Goal: Task Accomplishment & Management: Complete application form

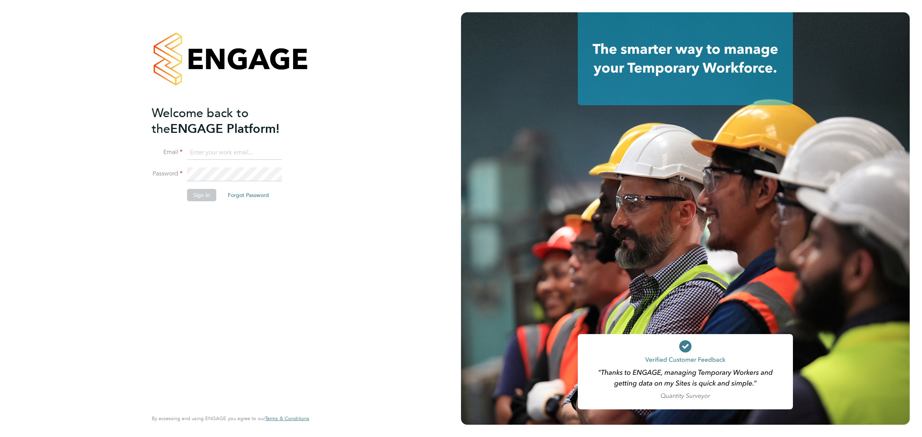
type input "Katherine.Jacobs@danielowen.co.uk"
click at [199, 199] on button "Sign In" at bounding box center [201, 195] width 29 height 12
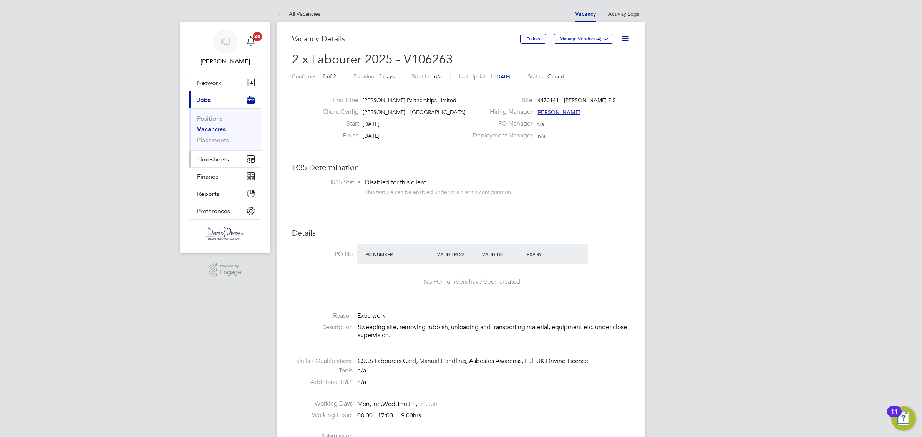
click at [218, 155] on button "Timesheets" at bounding box center [224, 159] width 71 height 17
click at [219, 133] on link "Timesheets" at bounding box center [213, 135] width 32 height 7
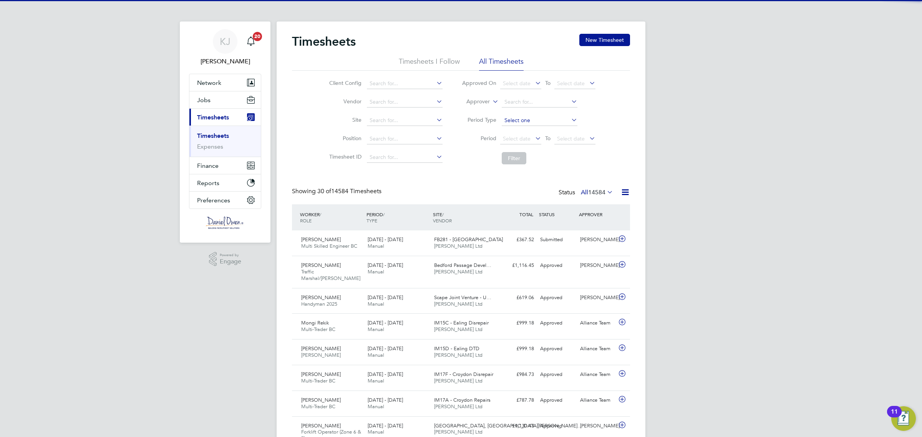
scroll to position [19, 66]
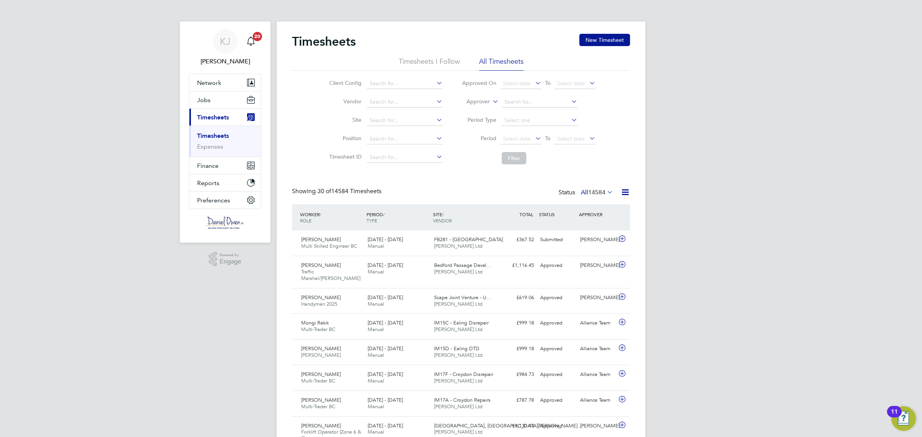
click at [487, 102] on label "Approver" at bounding box center [472, 102] width 35 height 8
click at [473, 111] on li "Worker" at bounding box center [471, 111] width 38 height 10
click at [510, 104] on input at bounding box center [540, 102] width 76 height 11
click at [520, 108] on li "[PERSON_NAME]" at bounding box center [549, 112] width 97 height 10
type input "[PERSON_NAME]"
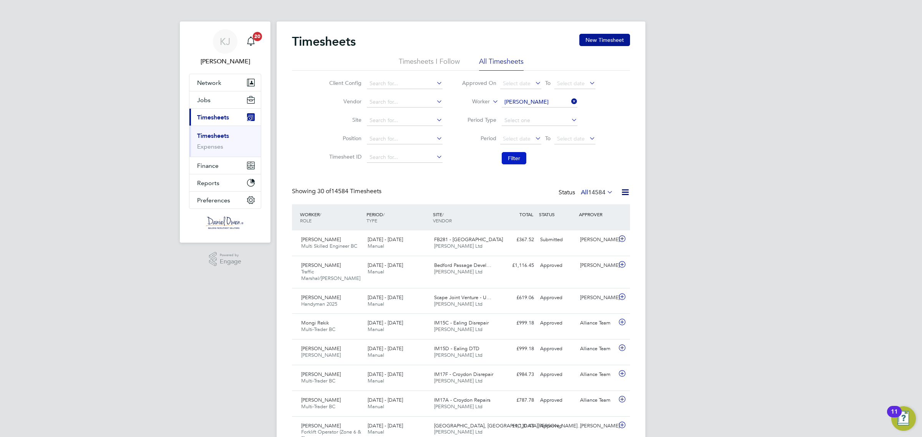
click at [521, 156] on button "Filter" at bounding box center [514, 158] width 25 height 12
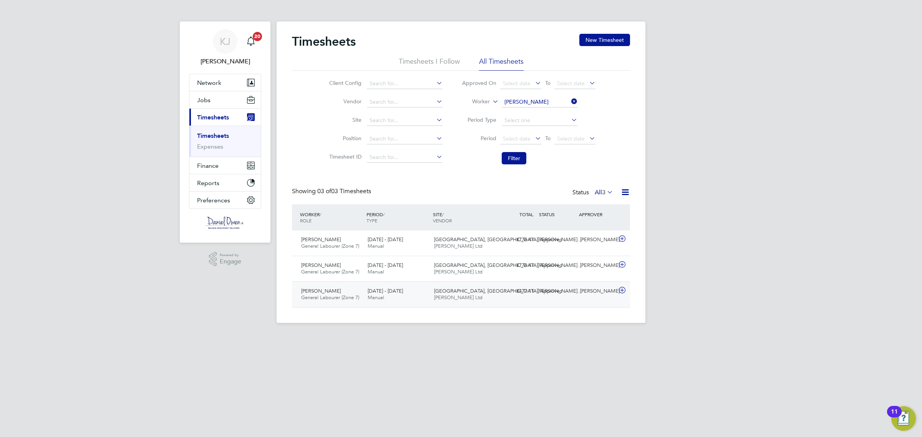
click at [621, 290] on icon at bounding box center [622, 290] width 10 height 6
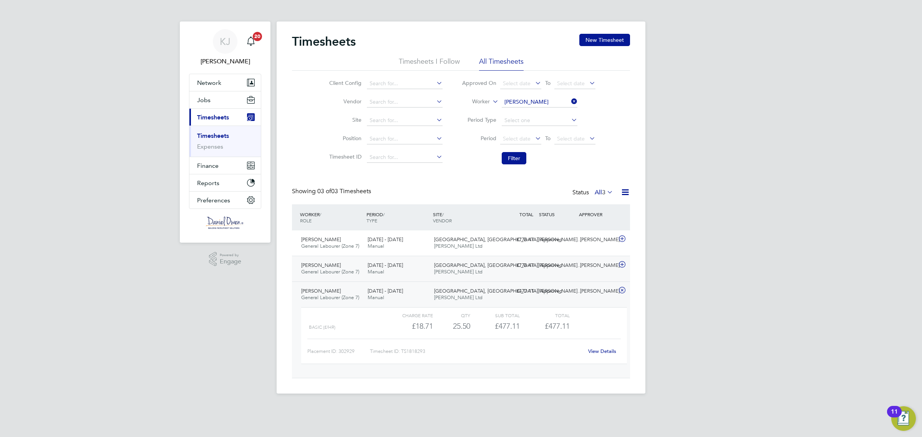
click at [618, 264] on icon at bounding box center [622, 265] width 10 height 6
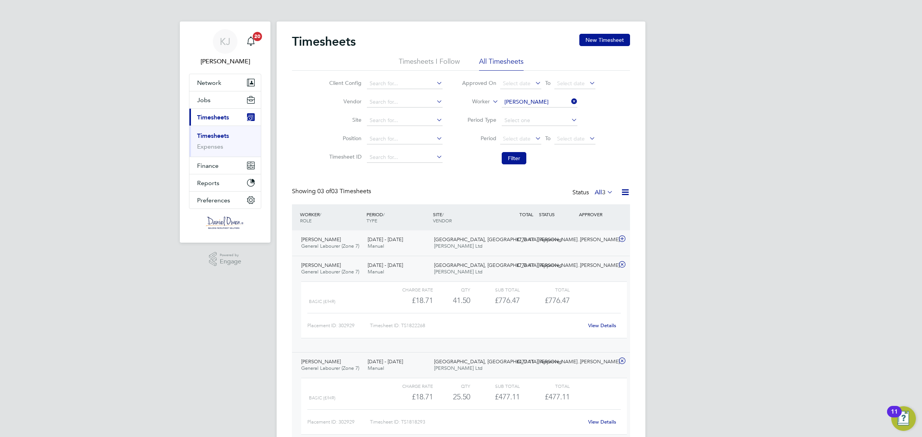
click at [619, 237] on icon at bounding box center [622, 239] width 10 height 6
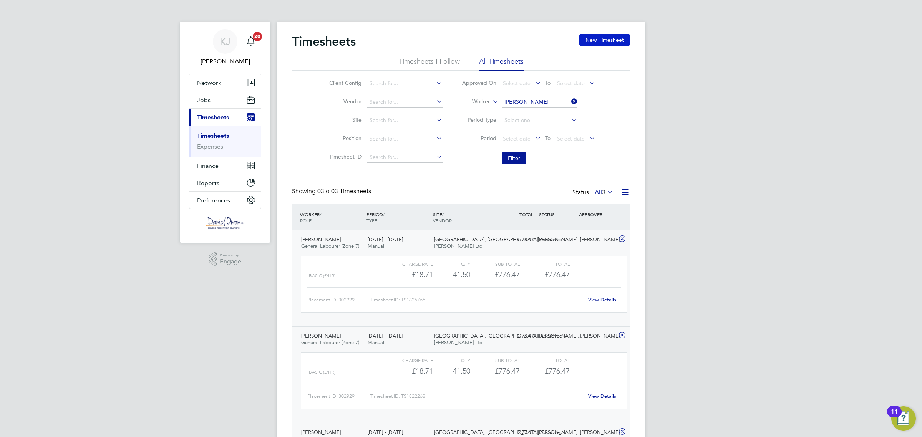
click at [593, 41] on button "New Timesheet" at bounding box center [604, 40] width 51 height 12
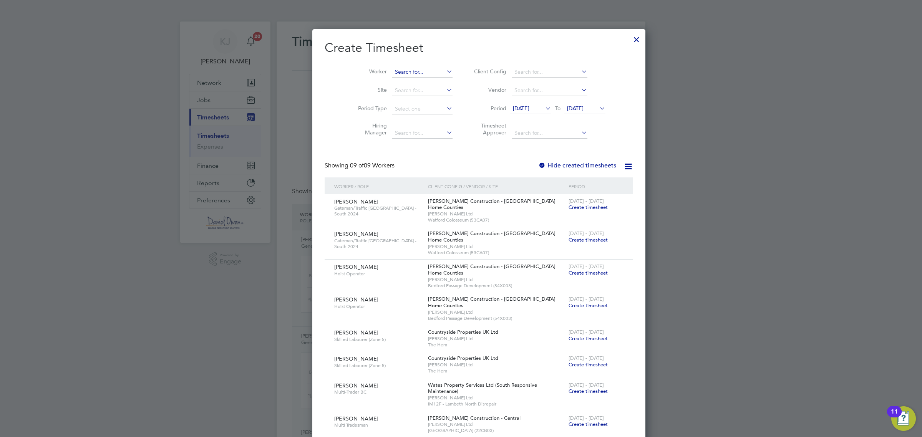
click at [392, 70] on input at bounding box center [422, 72] width 60 height 11
click at [392, 79] on li "[PERSON_NAME] [PERSON_NAME]" at bounding box center [427, 82] width 106 height 10
type input "[PERSON_NAME]"
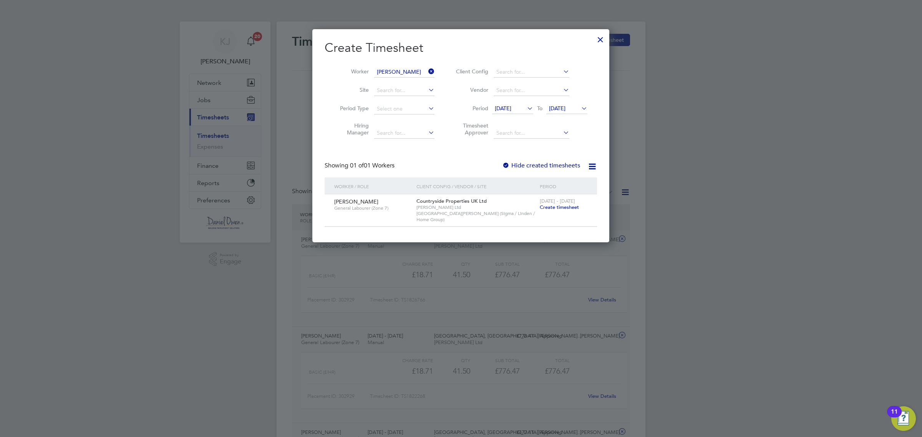
click at [563, 209] on span "Create timesheet" at bounding box center [559, 207] width 39 height 7
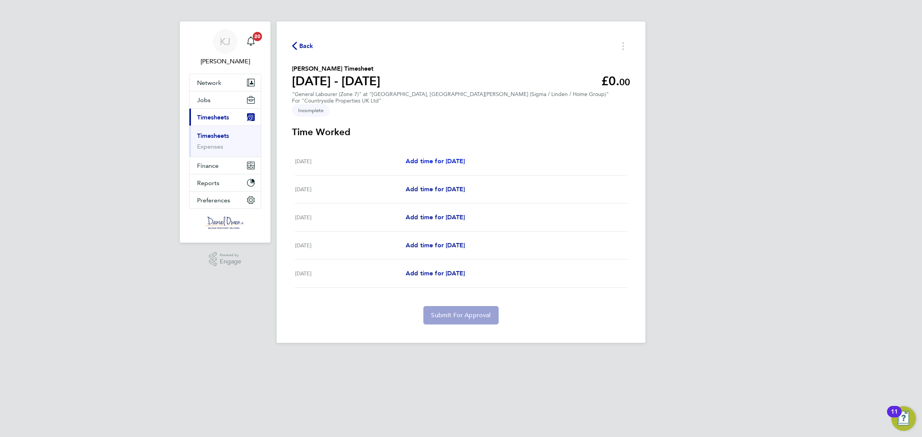
click at [436, 158] on span "Add time for [DATE]" at bounding box center [435, 161] width 59 height 7
select select "30"
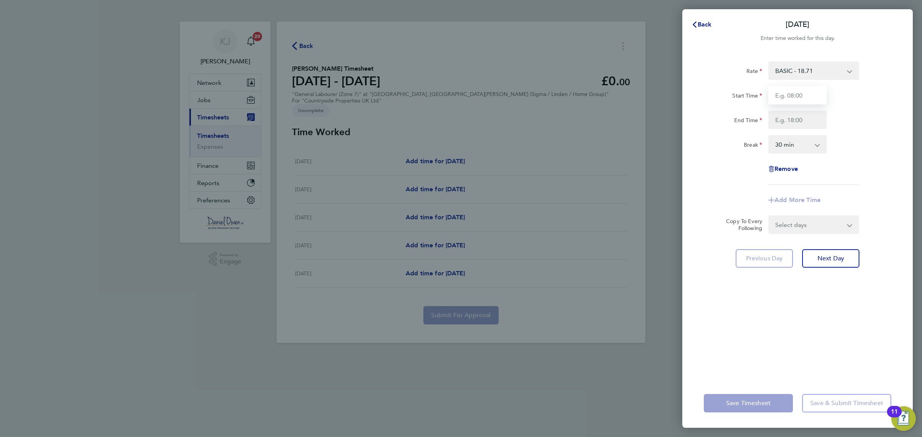
click at [791, 92] on input "Start Time" at bounding box center [797, 95] width 58 height 18
type input "07:30"
click at [793, 123] on input "End Time" at bounding box center [797, 120] width 58 height 18
type input "16:30"
click at [810, 168] on div "Rate BASIC - 18.71 Start Time 07:30 End Time 16:30 Break 0 min 15 min 30 min 45…" at bounding box center [797, 122] width 187 height 123
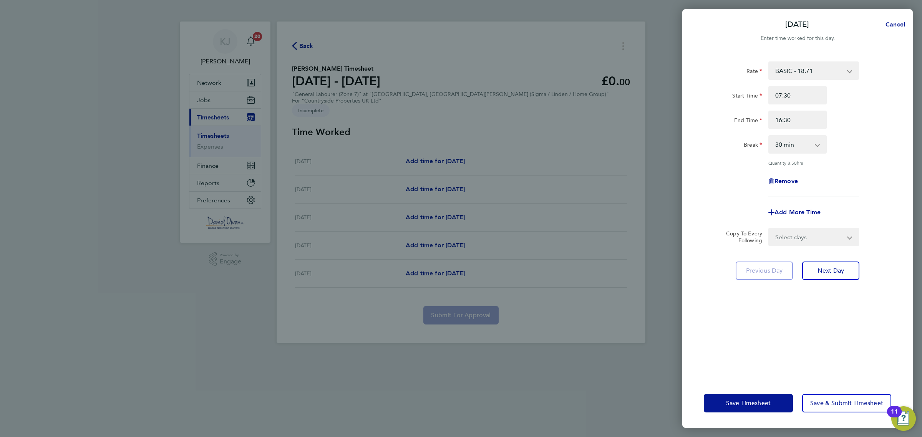
click at [823, 233] on select "Select days Day [DATE] [DATE] [DATE] [DATE]" at bounding box center [809, 237] width 81 height 17
click at [850, 178] on div "Remove" at bounding box center [798, 181] width 194 height 18
click at [838, 264] on button "Next Day" at bounding box center [830, 271] width 57 height 18
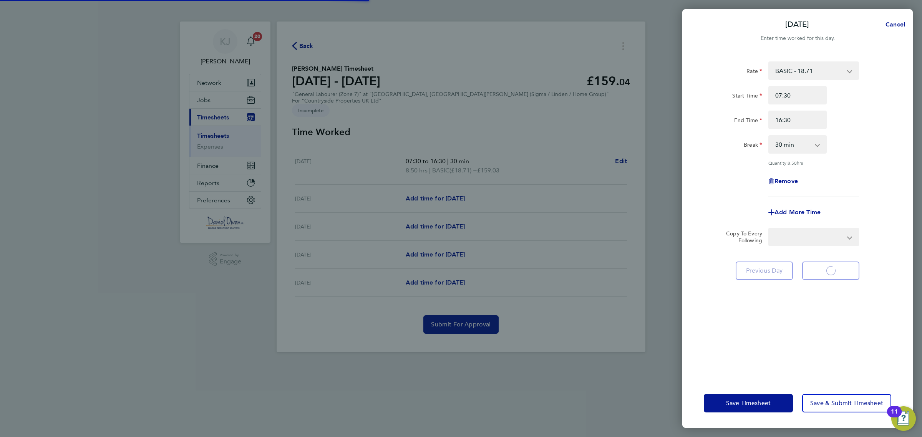
select select "30"
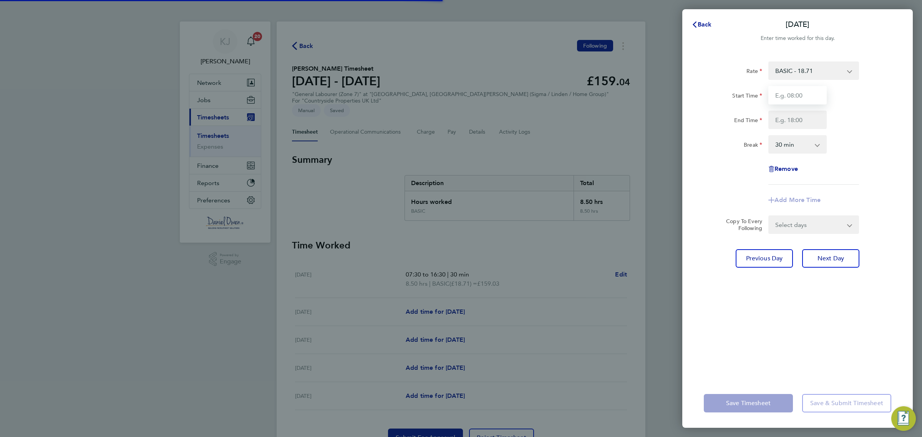
click at [795, 98] on input "Start Time" at bounding box center [797, 95] width 58 height 18
type input "07:30"
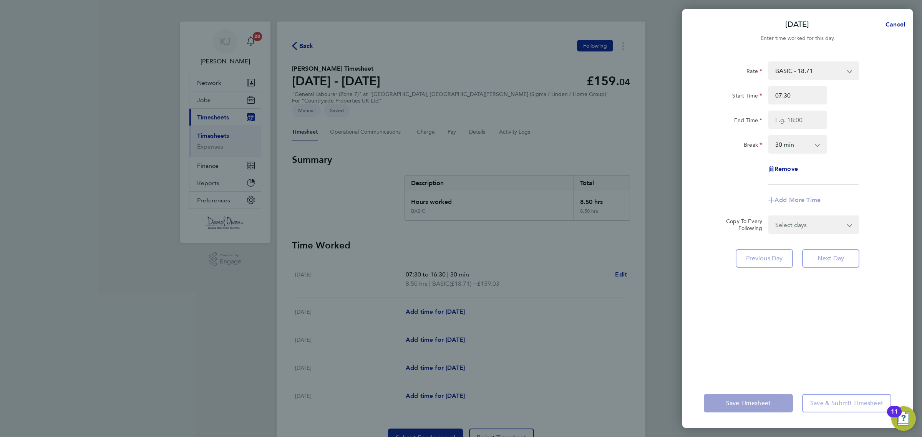
click at [800, 132] on div "Rate BASIC - 18.71 Start Time 07:30 End Time Break 0 min 15 min 30 min 45 min 6…" at bounding box center [797, 122] width 187 height 123
click at [791, 126] on input "End Time" at bounding box center [797, 120] width 58 height 18
type input "16:30"
click at [818, 289] on div "Rate BASIC - 18.71 Start Time 07:30 End Time 16:30 Break 0 min 15 min 30 min 45…" at bounding box center [797, 215] width 231 height 327
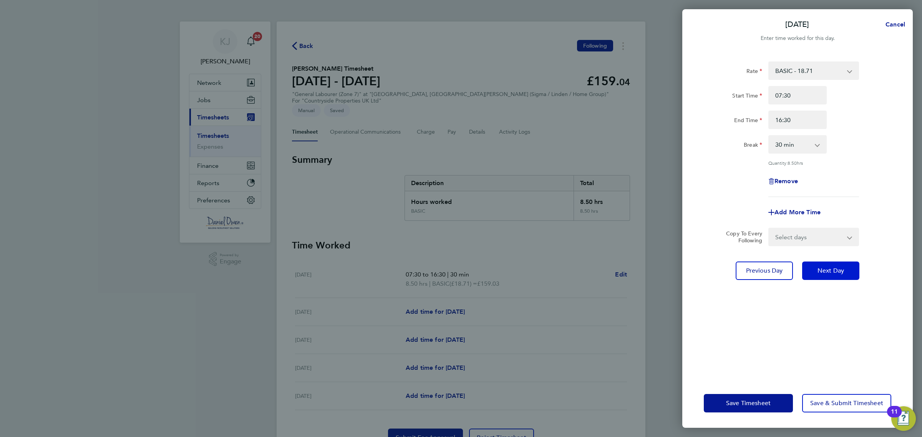
click at [833, 268] on span "Next Day" at bounding box center [831, 271] width 27 height 8
select select "30"
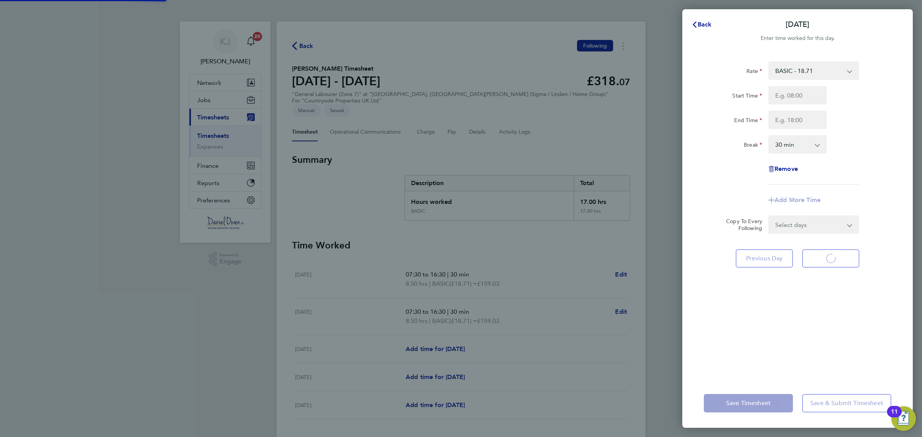
select select "30"
click at [794, 90] on input "Start Time" at bounding box center [797, 95] width 58 height 18
type input "07:30"
click at [787, 119] on input "End Time" at bounding box center [797, 120] width 58 height 18
type input "16:30"
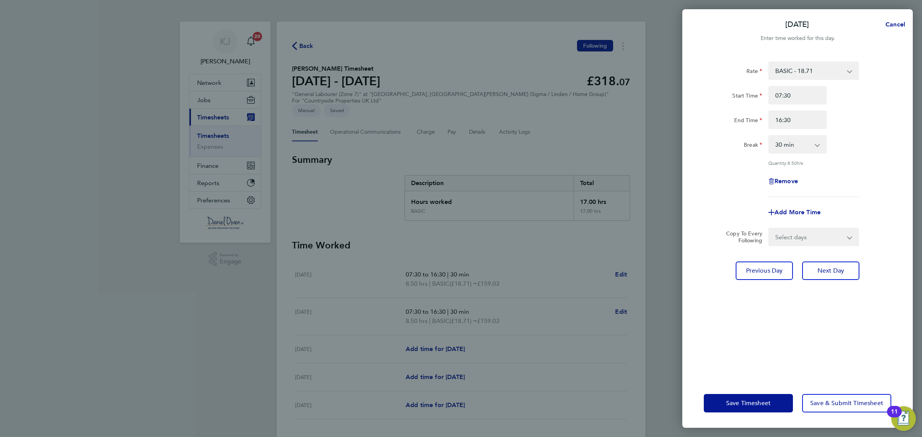
click at [909, 202] on div "Rate BASIC - 18.71 Start Time 07:30 End Time 16:30 Break 0 min 15 min 30 min 45…" at bounding box center [797, 215] width 231 height 327
drag, startPoint x: 838, startPoint y: 277, endPoint x: 841, endPoint y: 254, distance: 22.9
click at [837, 277] on button "Next Day" at bounding box center [830, 271] width 57 height 18
select select "30"
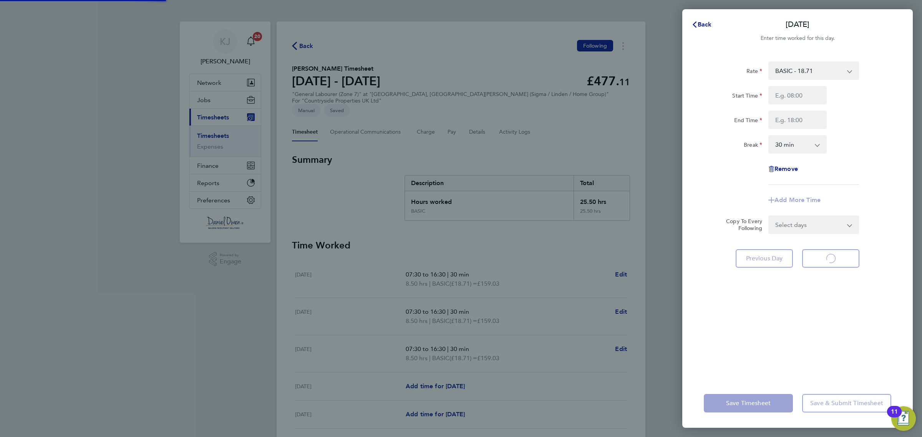
select select "30"
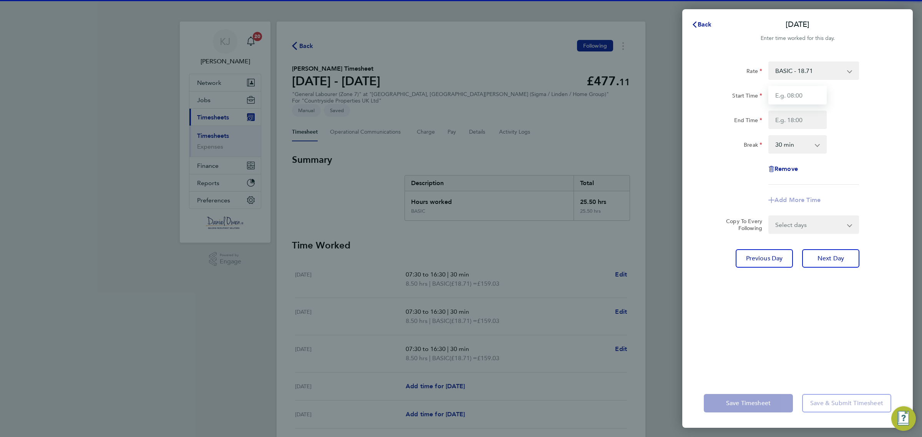
click at [804, 98] on input "Start Time" at bounding box center [797, 95] width 58 height 18
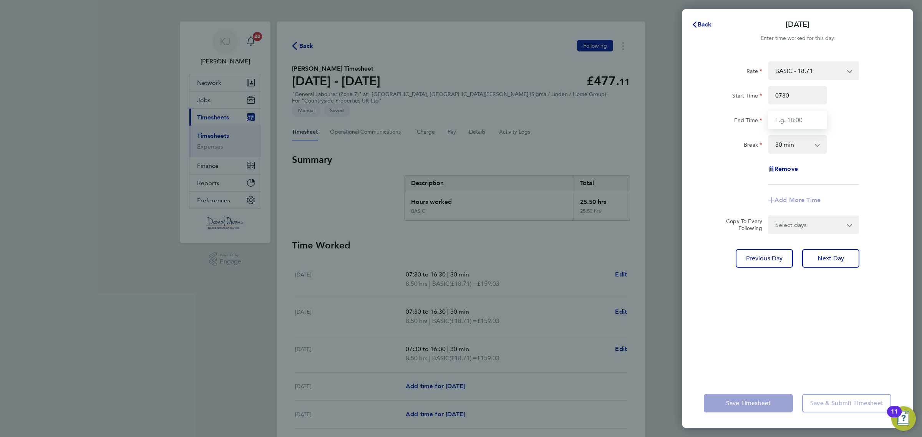
type input "07:30"
click at [795, 124] on input "End Time" at bounding box center [797, 120] width 58 height 18
type input "16:30"
click at [840, 146] on div "Break 0 min 15 min 30 min 45 min 60 min 75 min 90 min" at bounding box center [798, 144] width 194 height 18
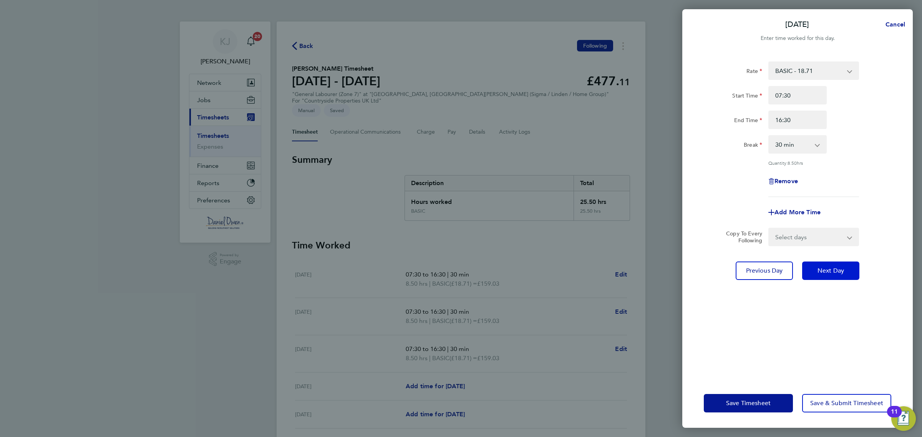
click at [846, 264] on button "Next Day" at bounding box center [830, 271] width 57 height 18
select select "30"
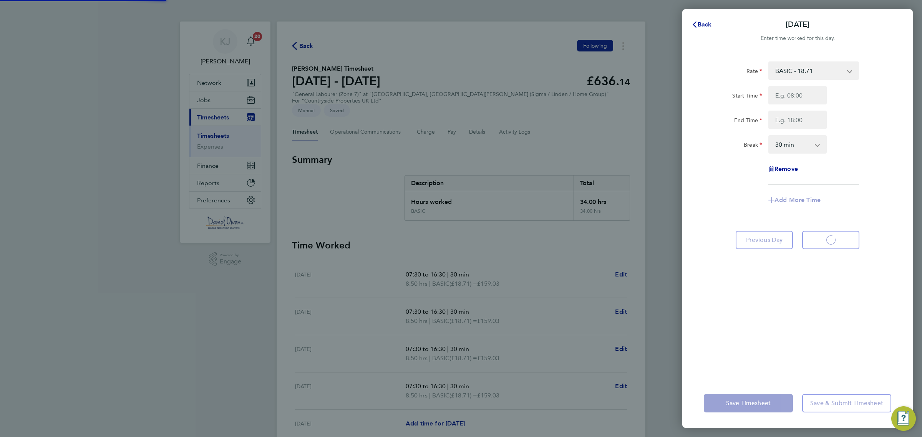
select select "30"
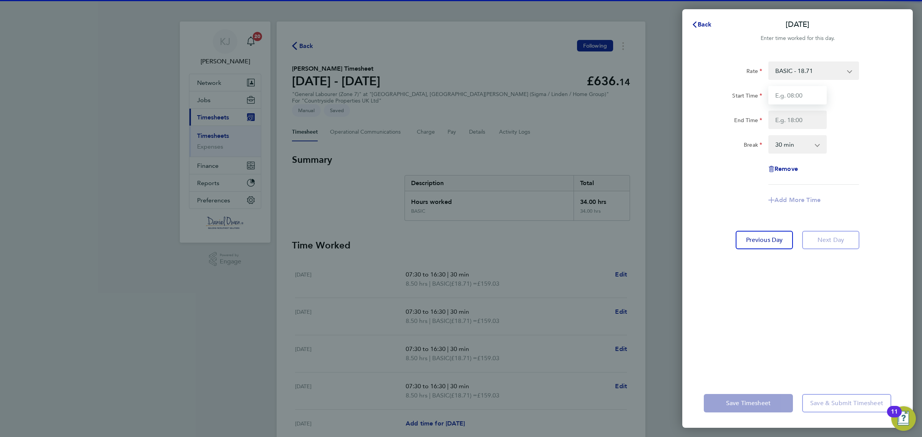
click at [784, 103] on input "Start Time" at bounding box center [797, 95] width 58 height 18
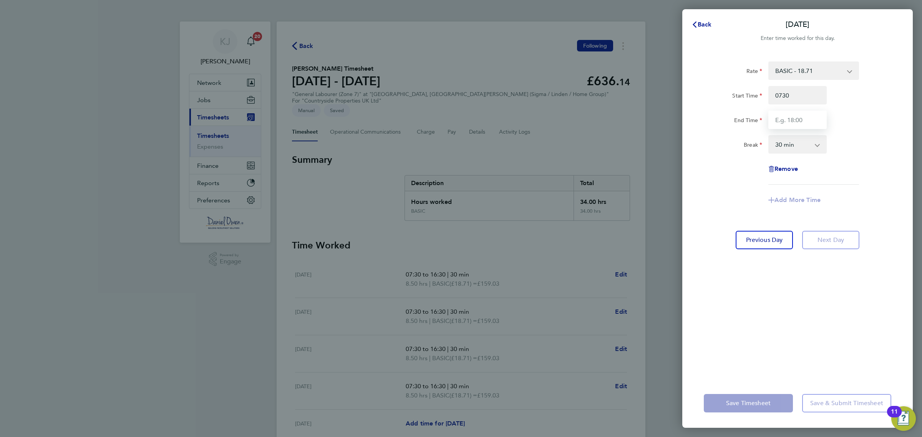
type input "07:30"
click at [790, 114] on input "End Time" at bounding box center [797, 120] width 58 height 18
type input "15:30"
click at [836, 148] on div "Break 0 min 15 min 30 min 45 min 60 min 75 min 90 min" at bounding box center [798, 144] width 194 height 18
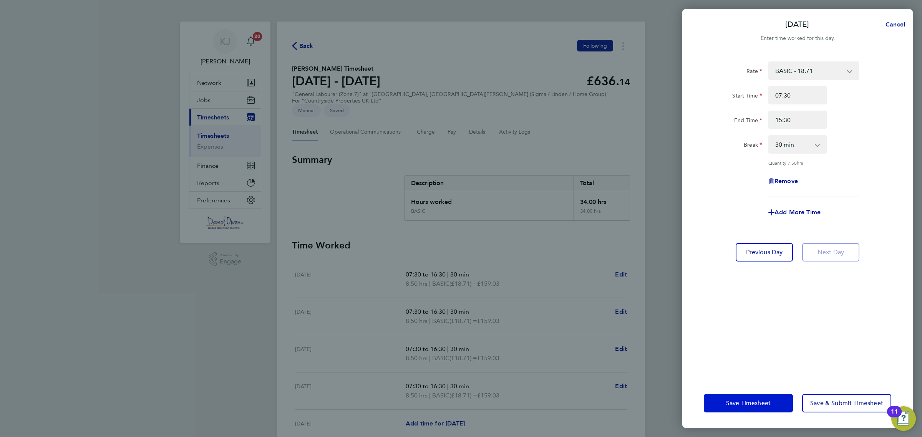
click at [752, 404] on span "Save Timesheet" at bounding box center [748, 404] width 45 height 8
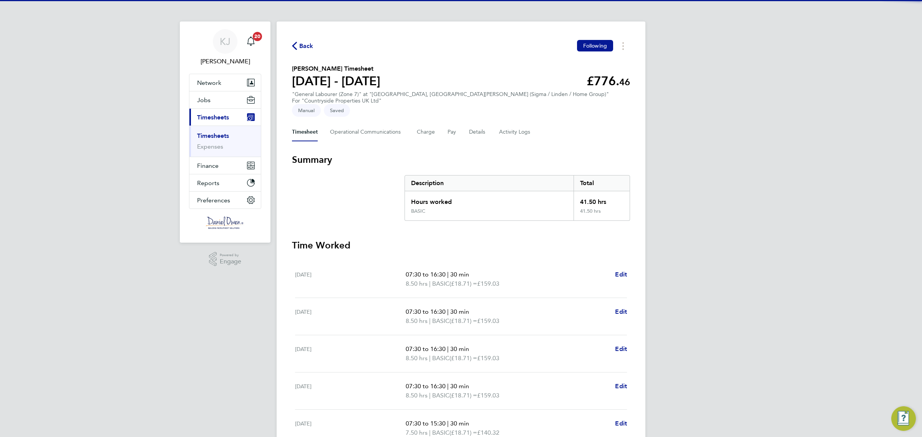
scroll to position [68, 0]
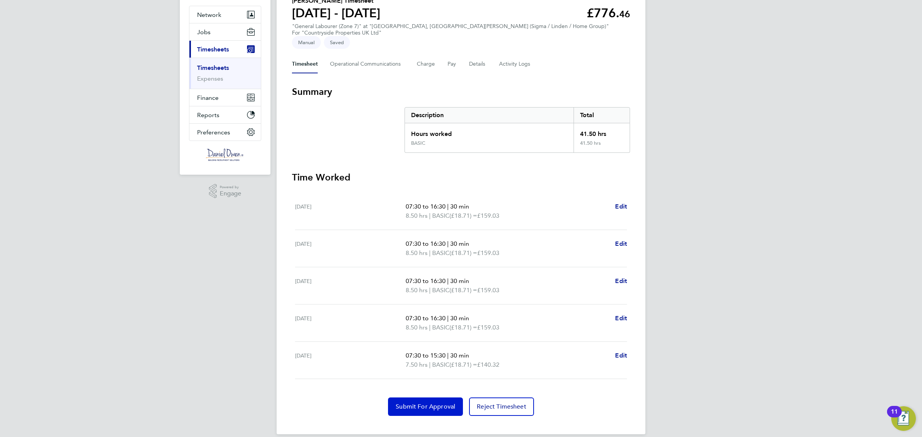
click at [448, 403] on span "Submit For Approval" at bounding box center [426, 407] width 60 height 8
